Goal: Task Accomplishment & Management: Manage account settings

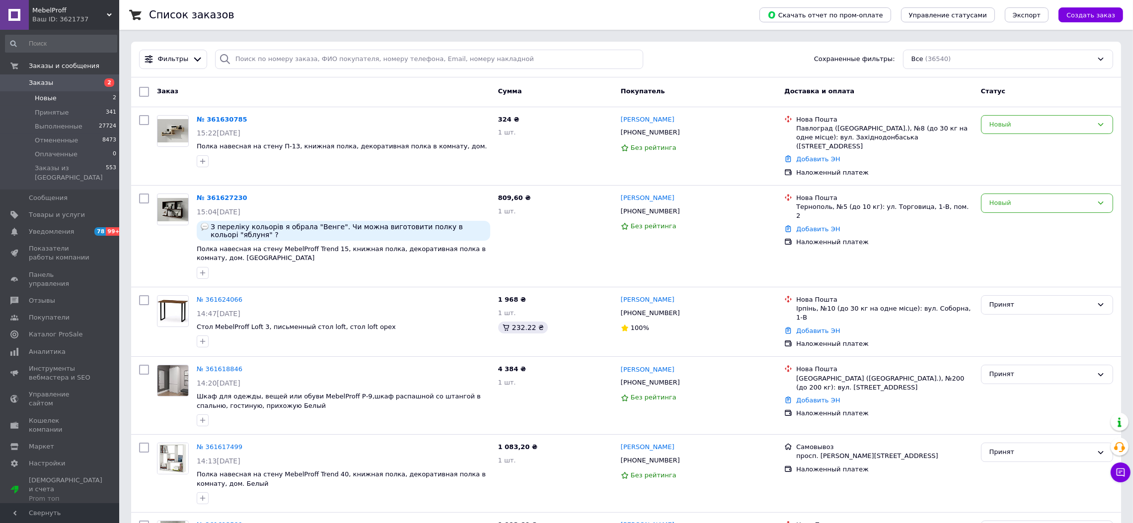
click at [52, 100] on span "Новые" at bounding box center [46, 98] width 22 height 9
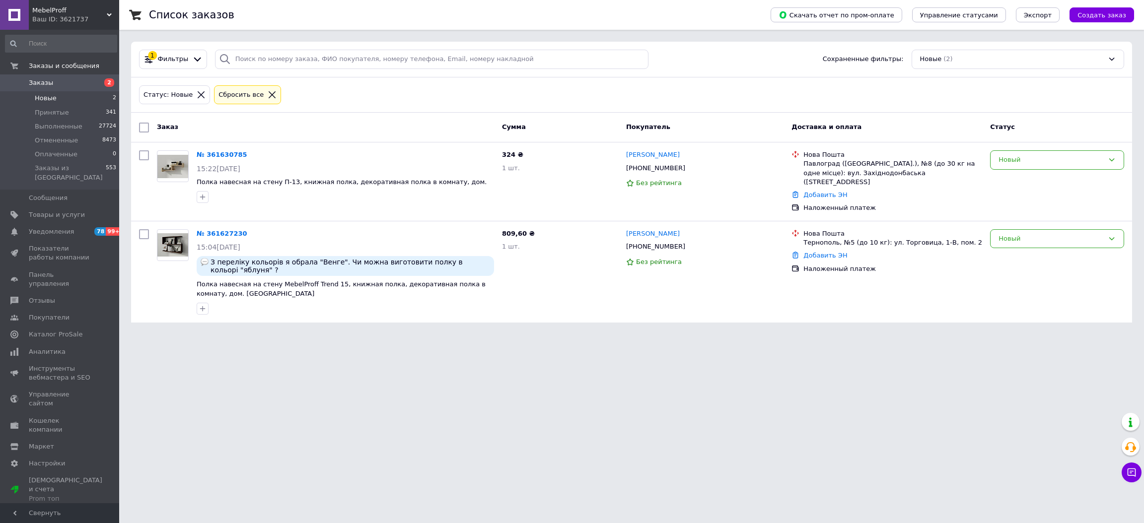
click at [146, 126] on input "checkbox" at bounding box center [144, 128] width 10 height 10
checkbox input "true"
click at [228, 124] on div "Действия для 2 заказов" at bounding box center [197, 128] width 118 height 16
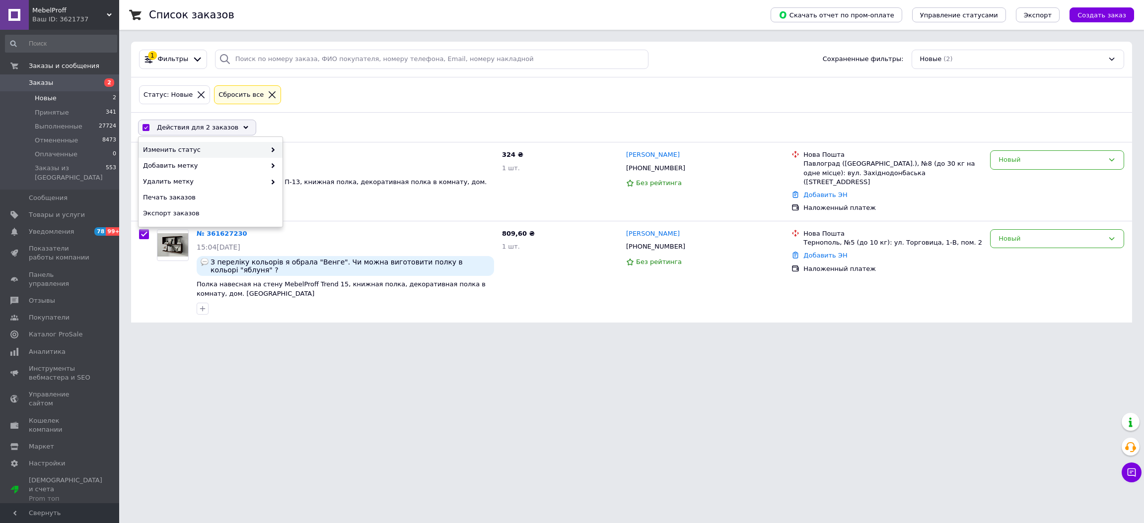
click at [246, 146] on span "Изменить статус" at bounding box center [204, 150] width 123 height 9
click at [297, 148] on div "Принят" at bounding box center [355, 150] width 144 height 16
checkbox input "false"
